Goal: Find specific page/section: Find specific page/section

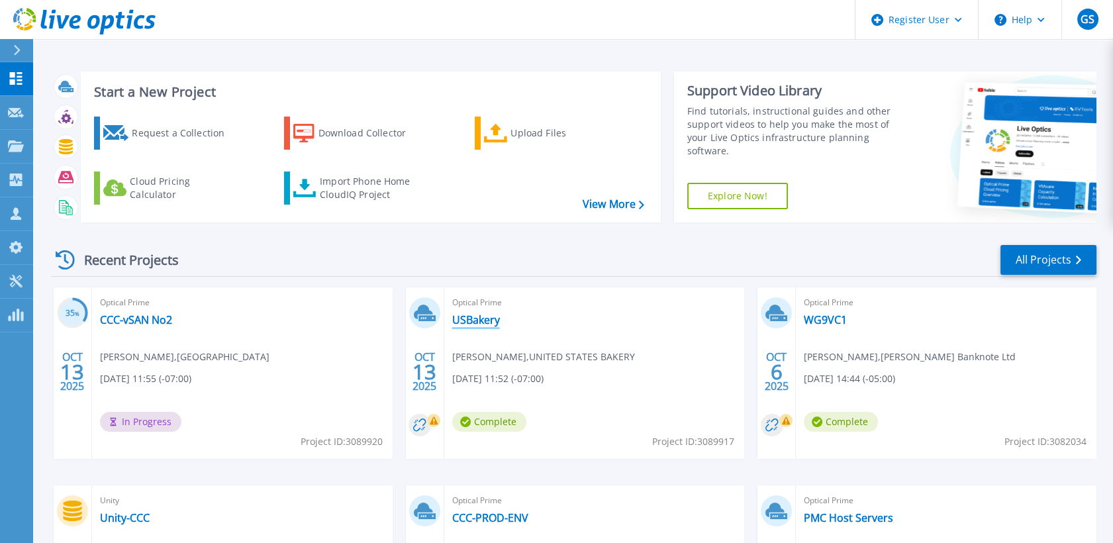
click at [487, 317] on link "USBakery" at bounding box center [476, 319] width 48 height 13
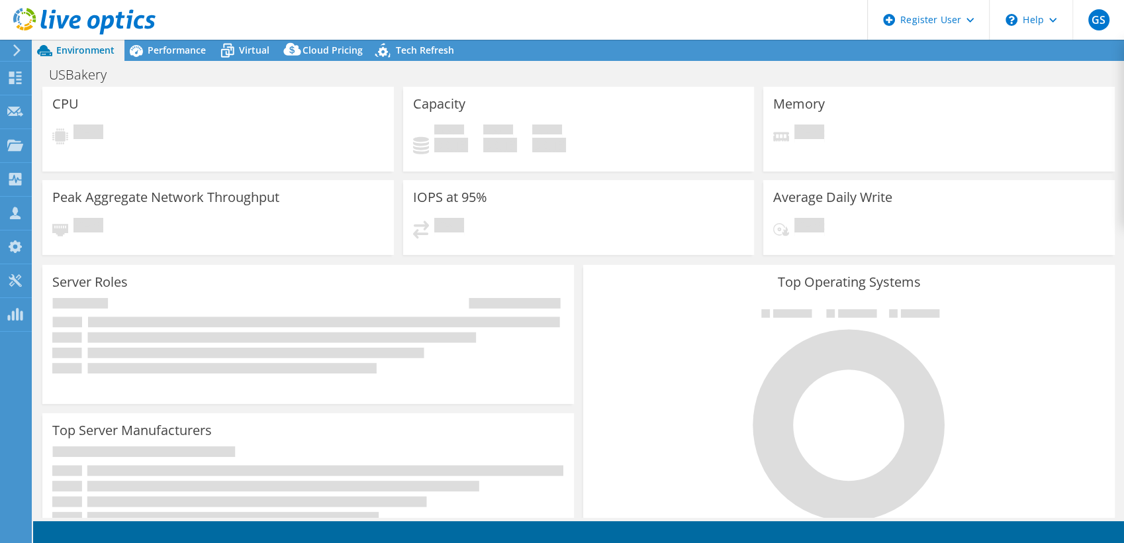
select select "USWest"
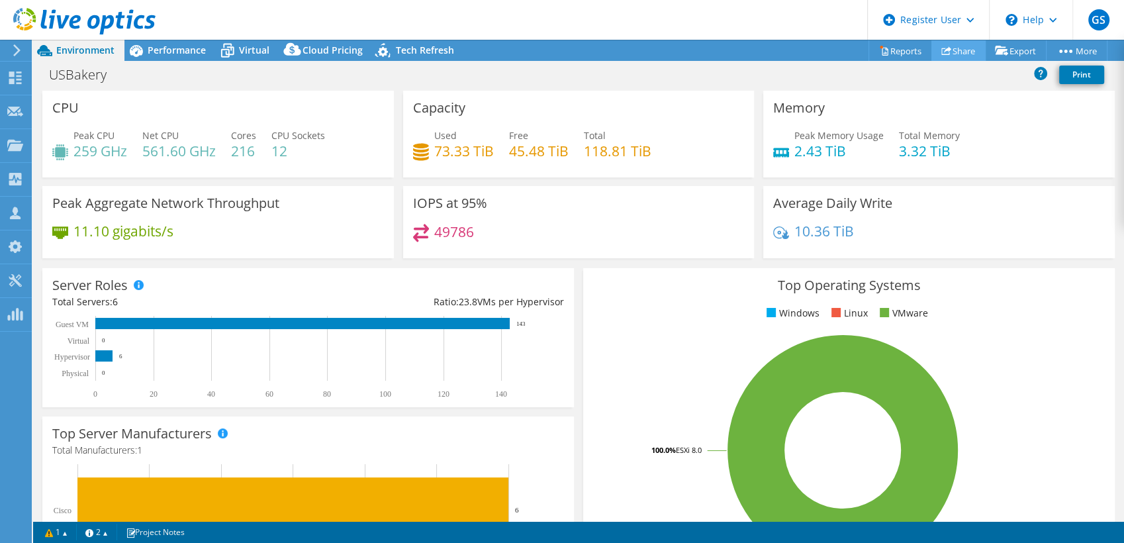
click at [943, 50] on icon at bounding box center [947, 51] width 10 height 10
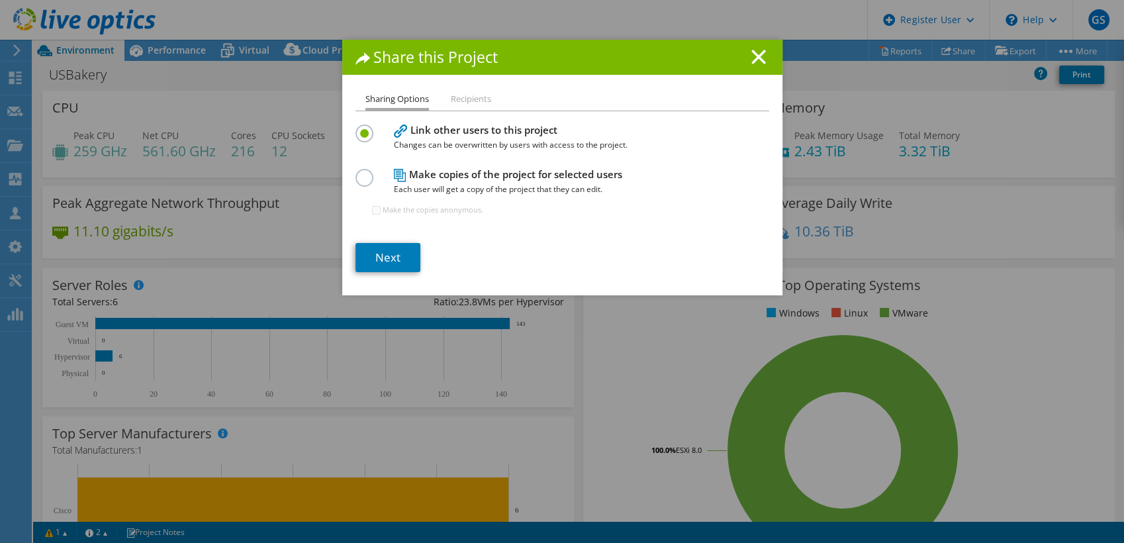
click at [466, 182] on span "Each user will get a copy of the project that they can edit." at bounding box center [559, 189] width 331 height 15
click at [360, 172] on label at bounding box center [367, 170] width 23 height 3
click at [0, 0] on input "radio" at bounding box center [0, 0] width 0 height 0
click at [754, 58] on line at bounding box center [758, 56] width 13 height 13
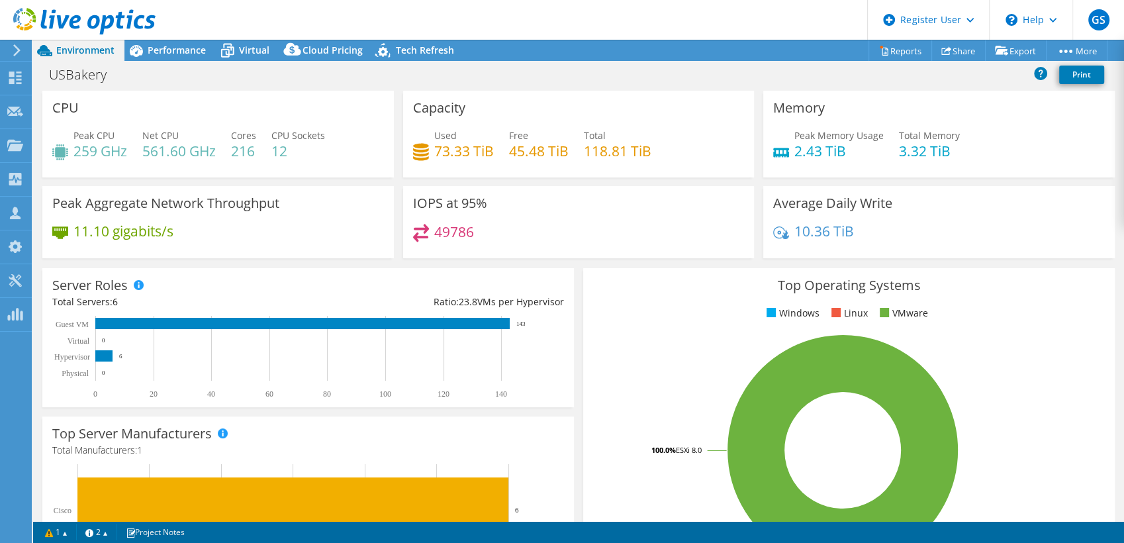
click at [992, 101] on div "Memory Peak Memory Usage 2.43 TiB Total Memory 3.32 TiB" at bounding box center [940, 134] width 352 height 87
click at [952, 52] on link "Share" at bounding box center [959, 50] width 54 height 21
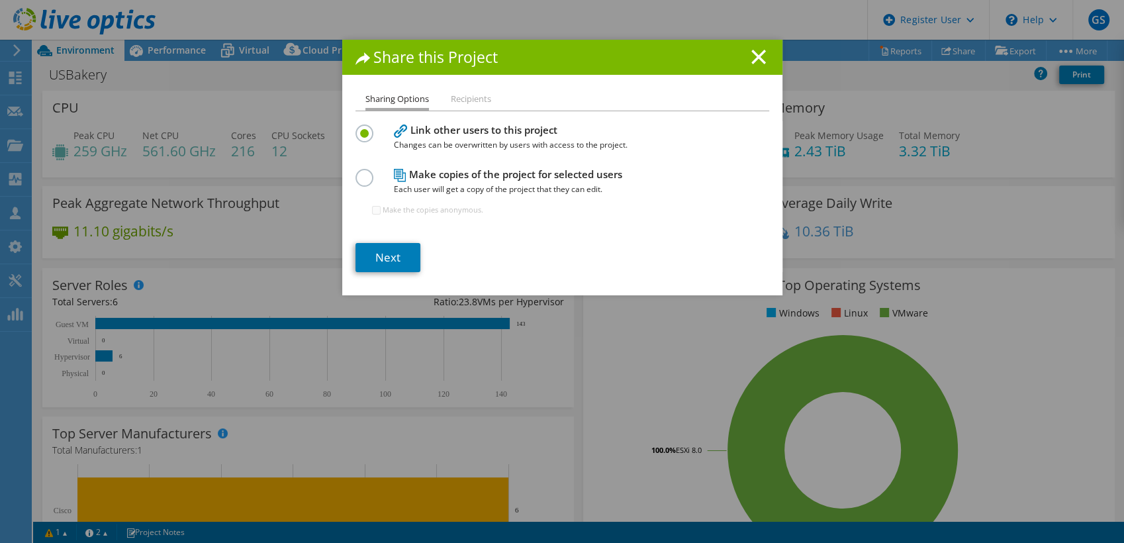
click at [244, 84] on div "Share this Project Sharing Options Recipients Link other users to this project …" at bounding box center [562, 272] width 1124 height 464
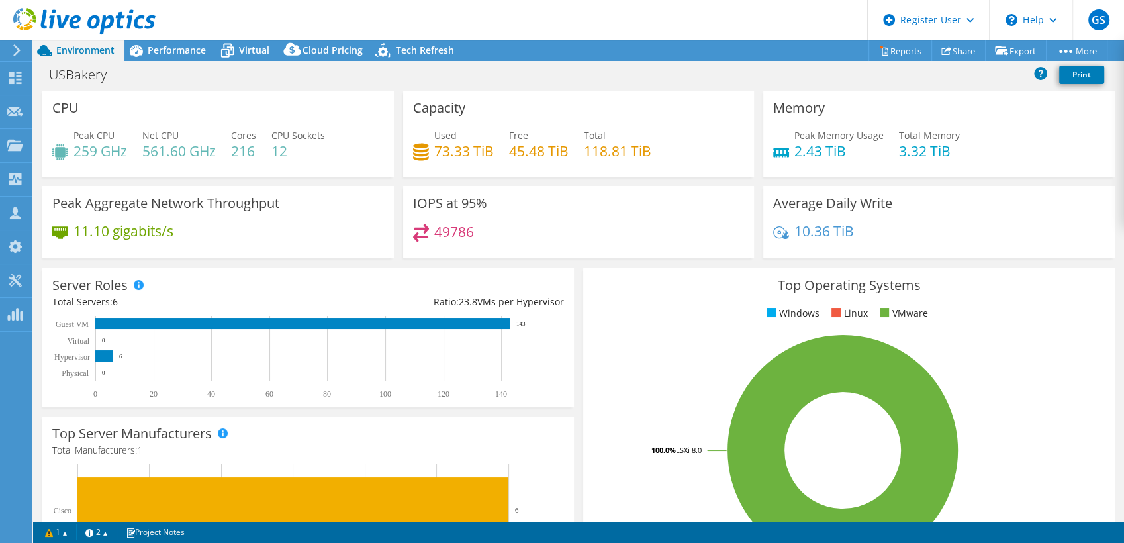
click at [81, 217] on div "Peak Aggregate Network Throughput 11.10 gigabits/s" at bounding box center [218, 222] width 352 height 72
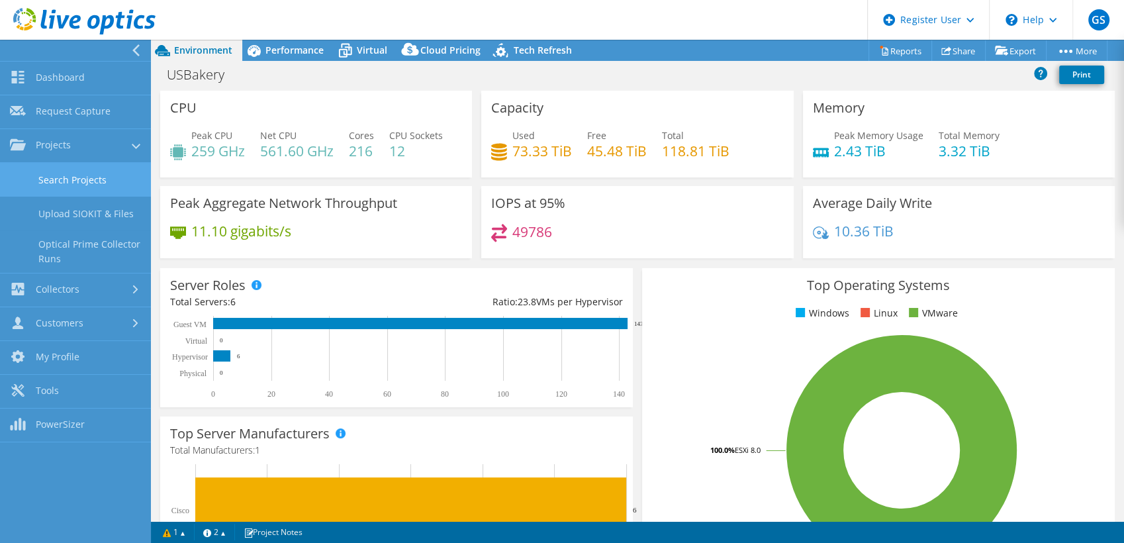
click at [48, 183] on link "Search Projects" at bounding box center [75, 180] width 151 height 34
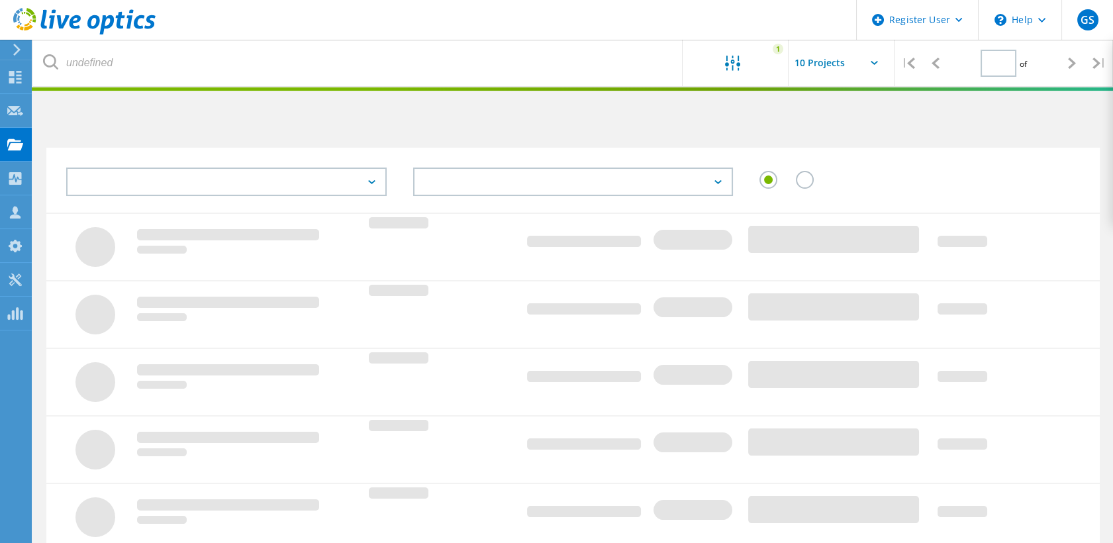
type input "1"
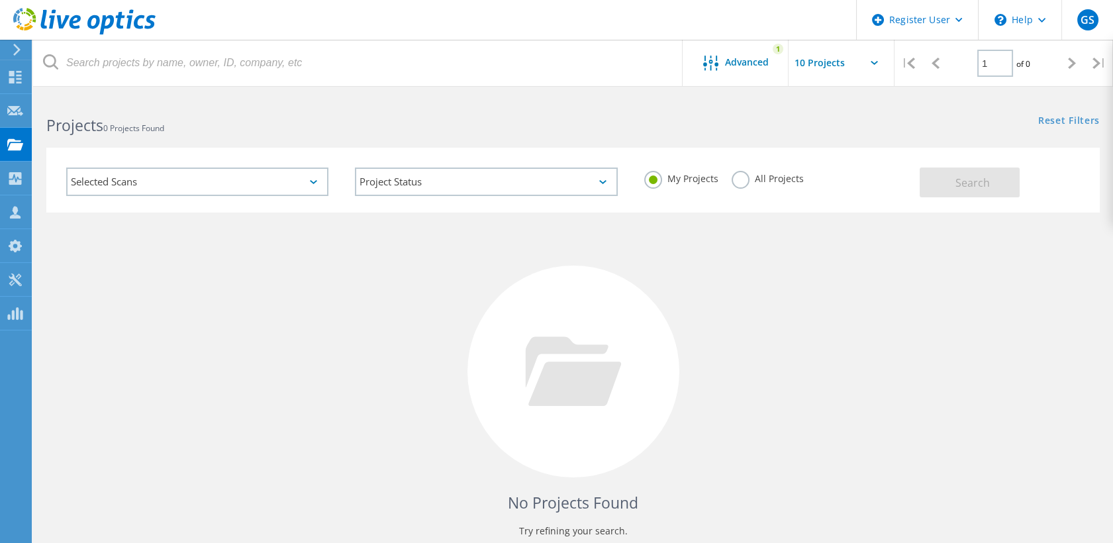
click at [736, 183] on label "All Projects" at bounding box center [768, 177] width 72 height 13
click at [0, 0] on input "All Projects" at bounding box center [0, 0] width 0 height 0
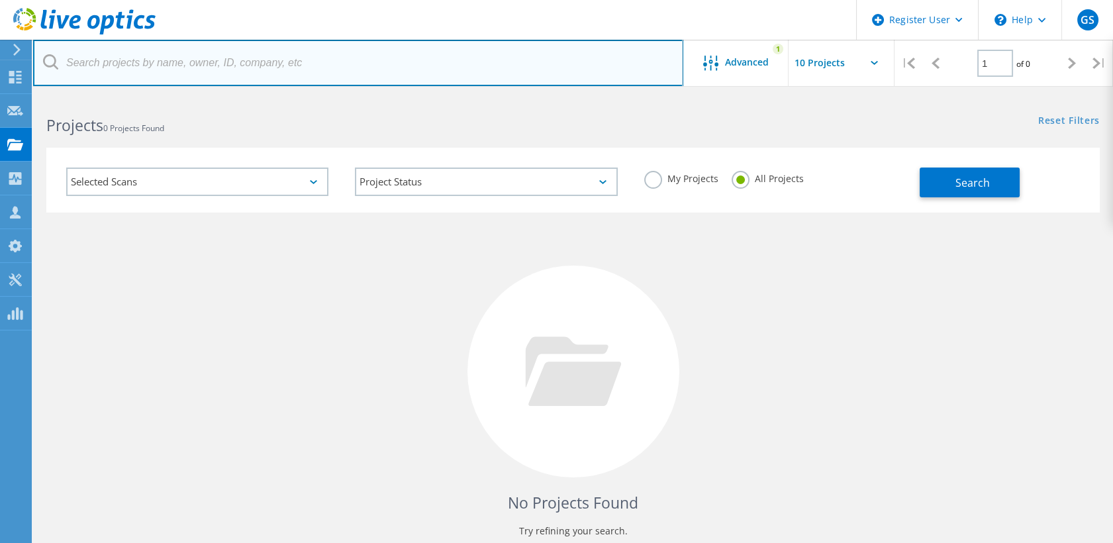
click at [376, 58] on input "text" at bounding box center [358, 63] width 650 height 46
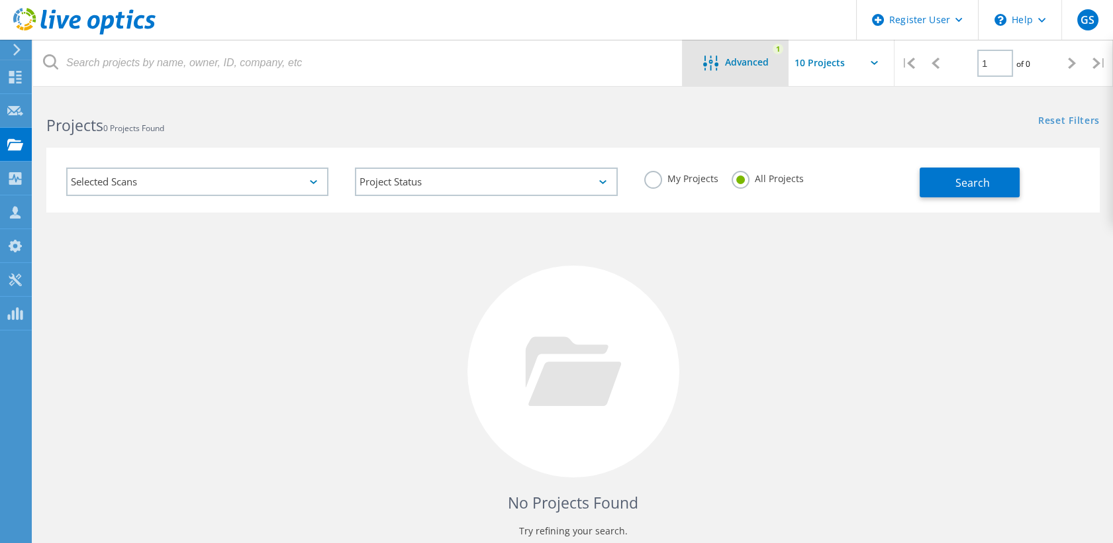
click at [717, 69] on icon at bounding box center [710, 63] width 15 height 15
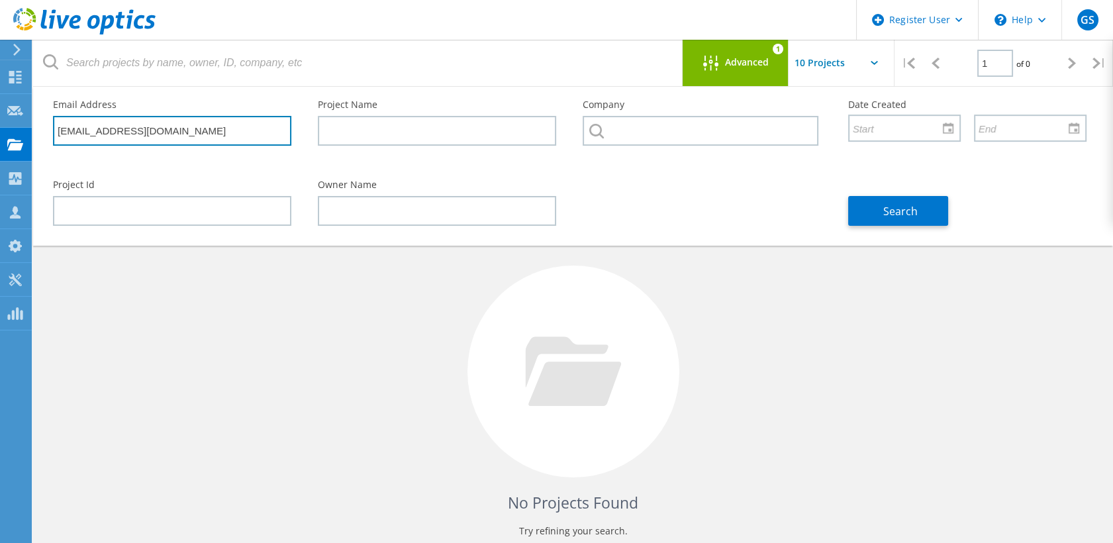
click at [172, 133] on input "justinb@cfi2.com" at bounding box center [172, 131] width 238 height 30
type input "j"
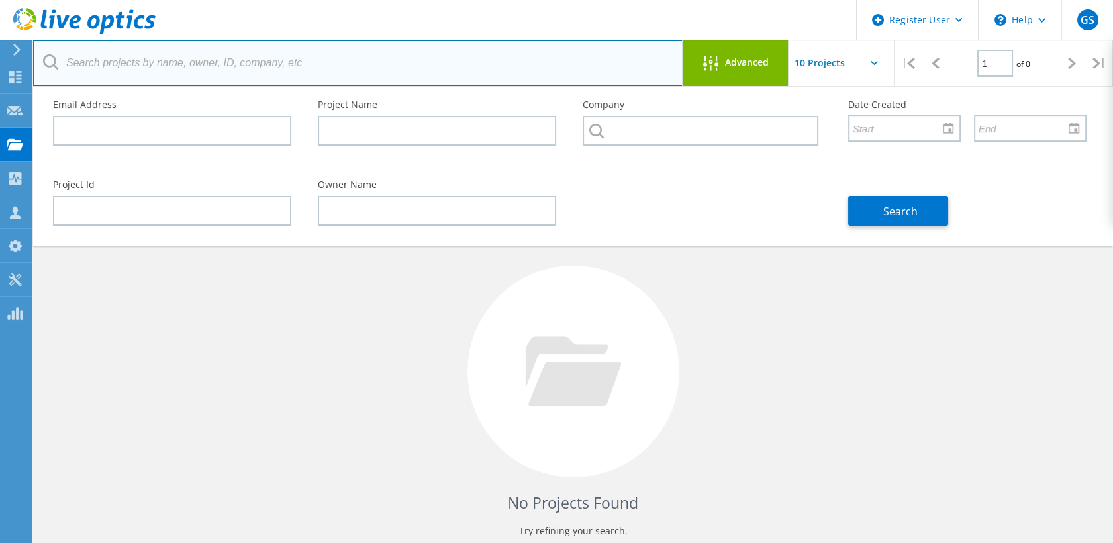
click at [170, 60] on input "text" at bounding box center [358, 63] width 650 height 46
type input "bft"
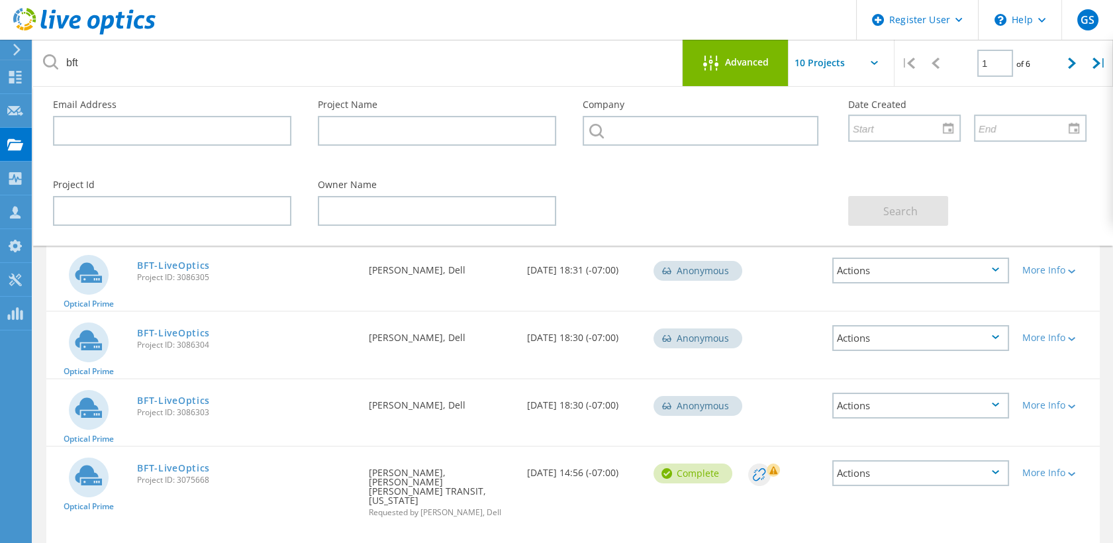
click at [726, 58] on span "Advanced" at bounding box center [747, 62] width 44 height 9
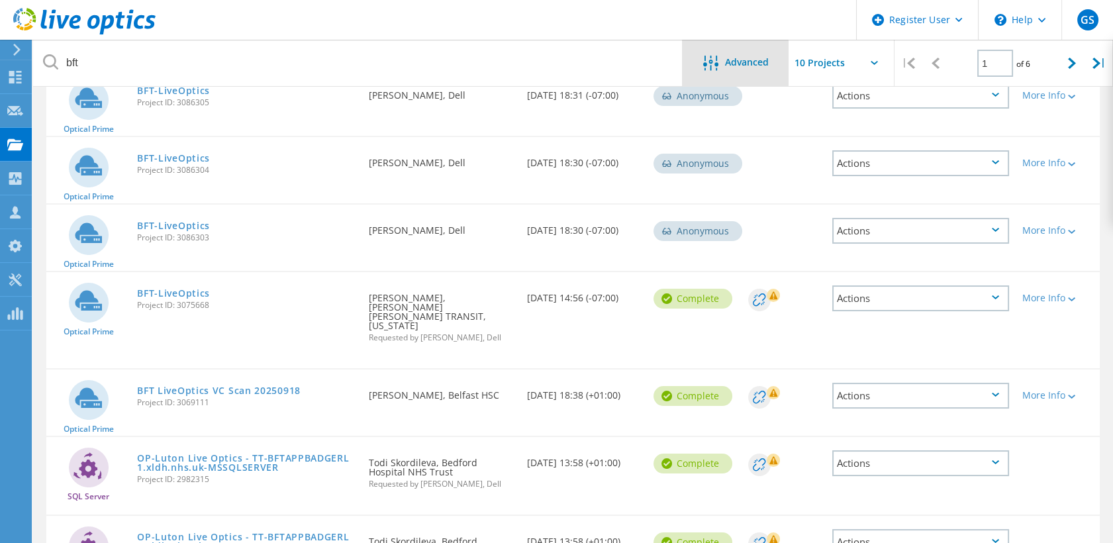
scroll to position [175, 0]
click at [174, 292] on link "BFT-LiveOptics" at bounding box center [173, 293] width 73 height 9
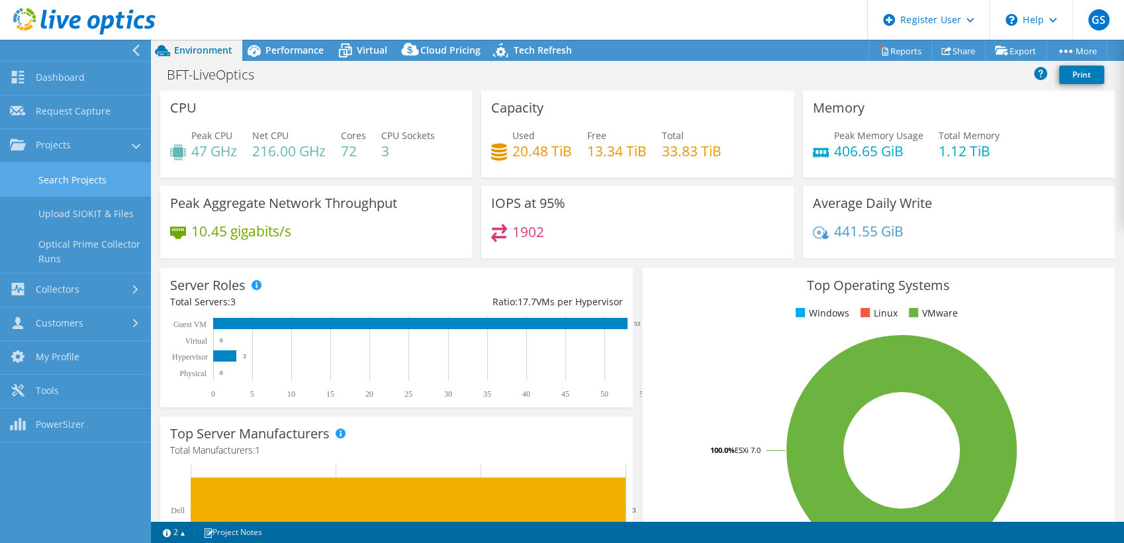
click at [90, 183] on link "Search Projects" at bounding box center [75, 180] width 151 height 34
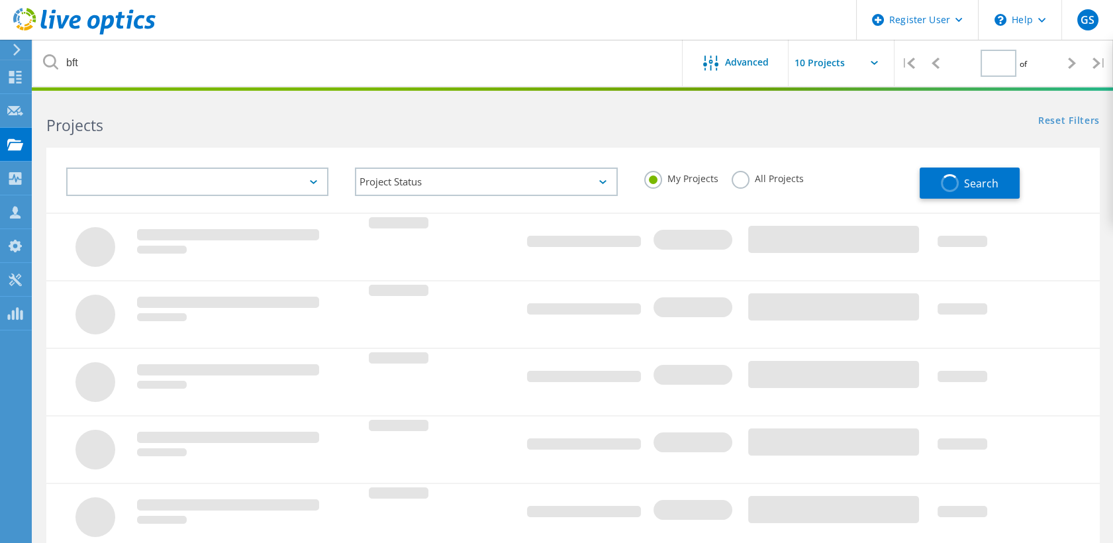
type input "1"
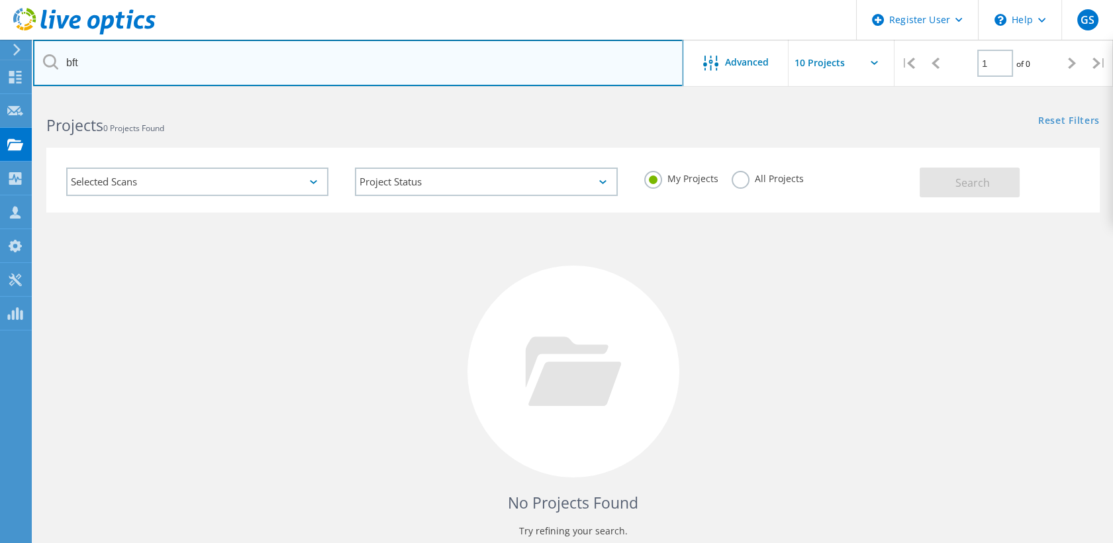
click at [163, 67] on input "bft" at bounding box center [358, 63] width 650 height 46
type input "[GEOGRAPHIC_DATA]"
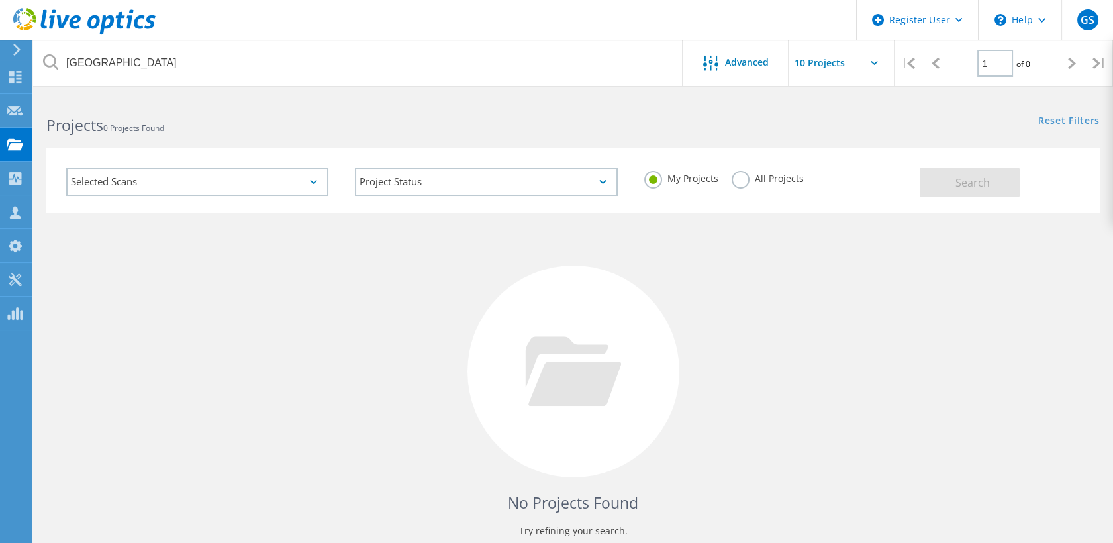
click at [736, 183] on label "All Projects" at bounding box center [768, 177] width 72 height 13
click at [0, 0] on input "All Projects" at bounding box center [0, 0] width 0 height 0
click at [953, 174] on button "Search" at bounding box center [970, 183] width 100 height 30
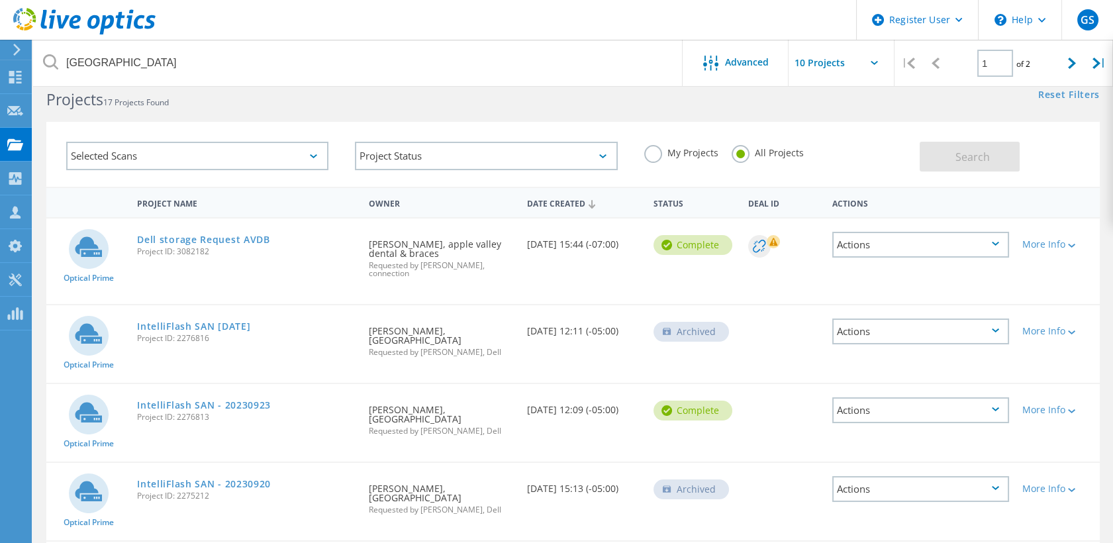
scroll to position [26, 0]
click at [244, 236] on link "Dell storage Request AVDB" at bounding box center [203, 238] width 133 height 9
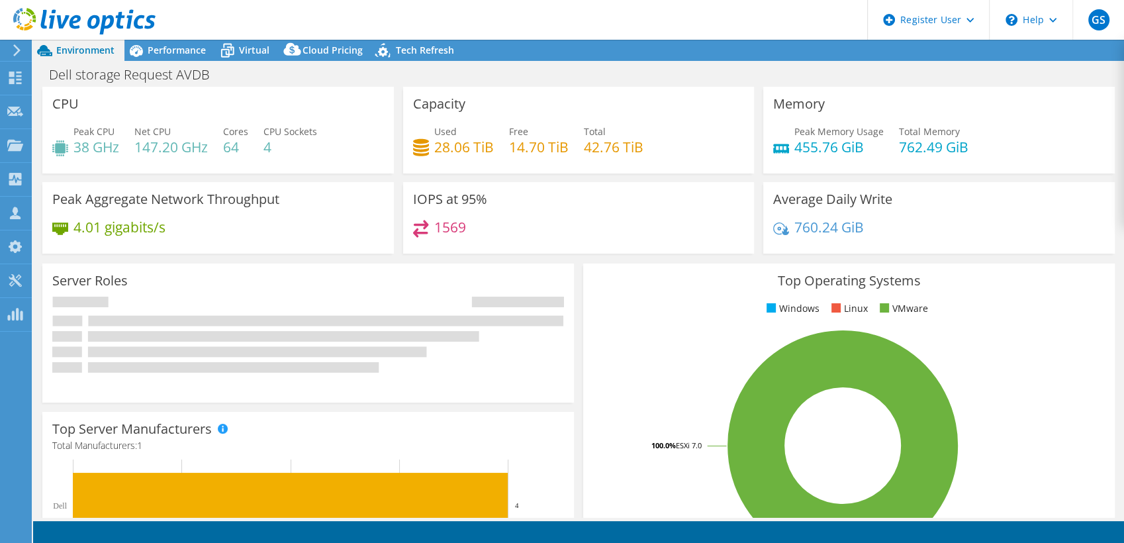
select select "USD"
